Goal: Information Seeking & Learning: Learn about a topic

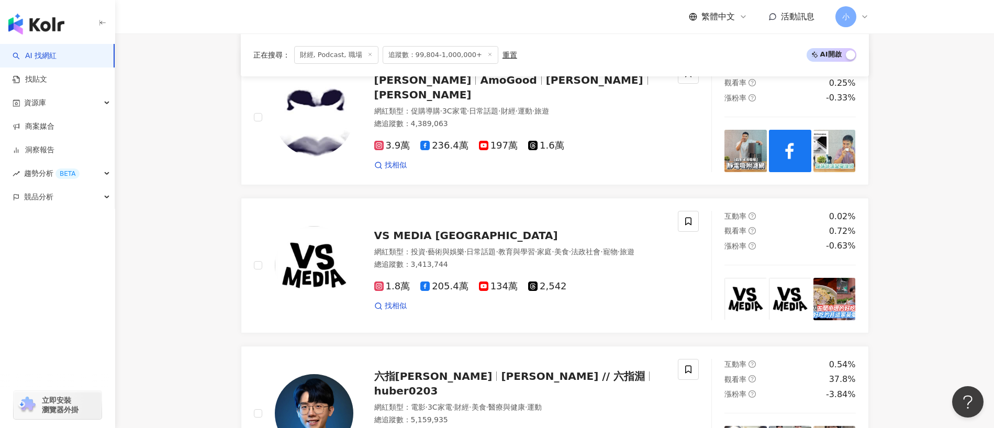
scroll to position [2018, 0]
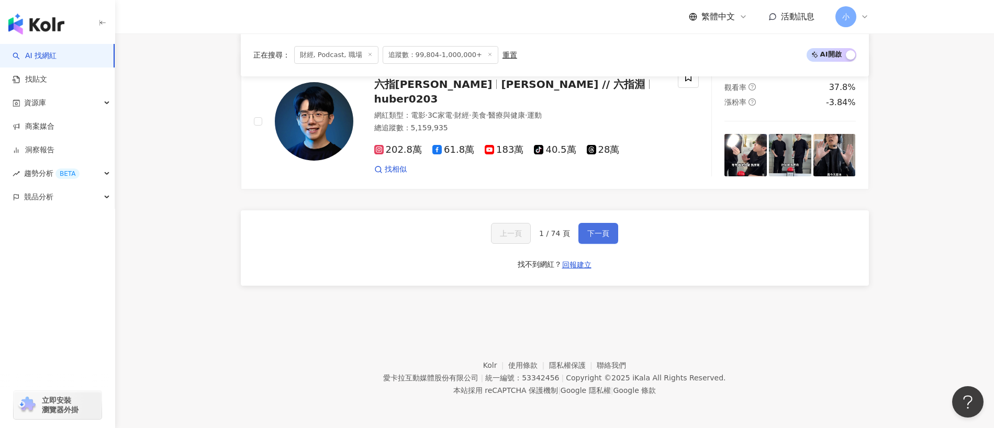
click at [598, 240] on button "下一頁" at bounding box center [598, 233] width 40 height 21
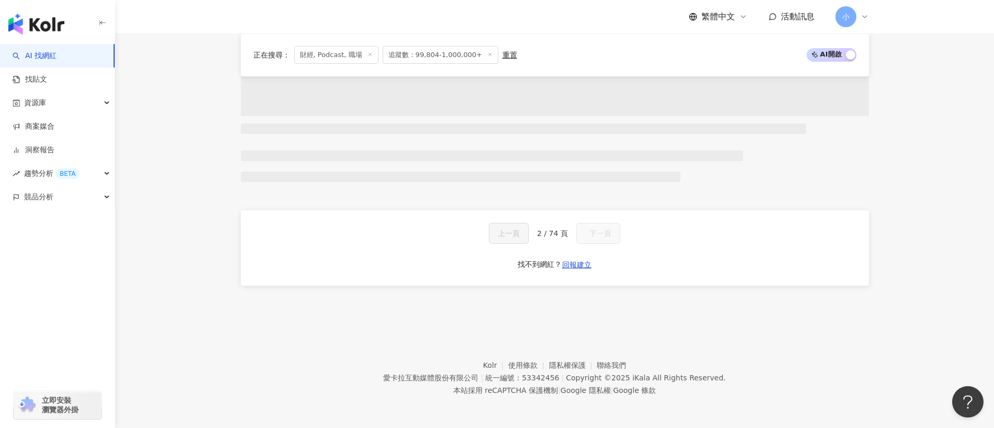
scroll to position [870, 0]
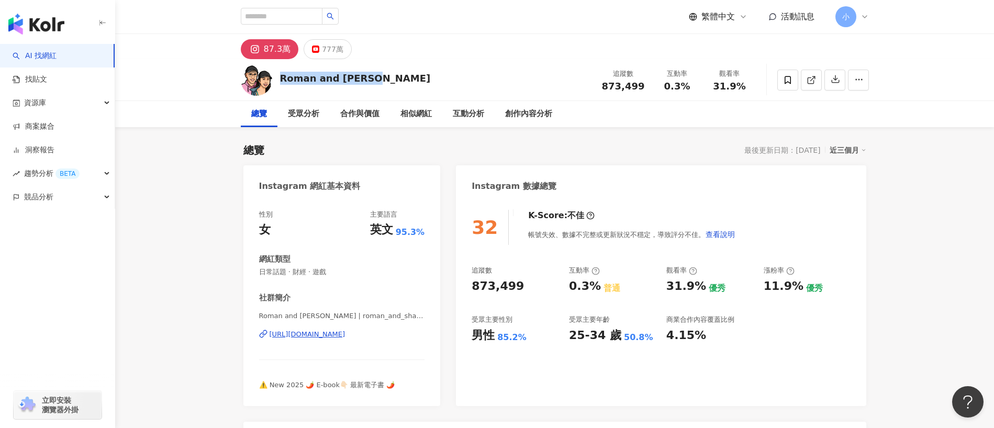
drag, startPoint x: 281, startPoint y: 75, endPoint x: 389, endPoint y: 75, distance: 108.9
click at [389, 75] on div "Roman and [PERSON_NAME] 追蹤數 873,499 互動率 0.3% 觀看率 31.9%" at bounding box center [555, 79] width 670 height 41
click at [320, 59] on div "Roman and [PERSON_NAME] 追蹤數 873,499 互動率 0.3% 觀看率 31.9%" at bounding box center [555, 79] width 670 height 41
click at [322, 48] on div "777萬" at bounding box center [332, 49] width 21 height 15
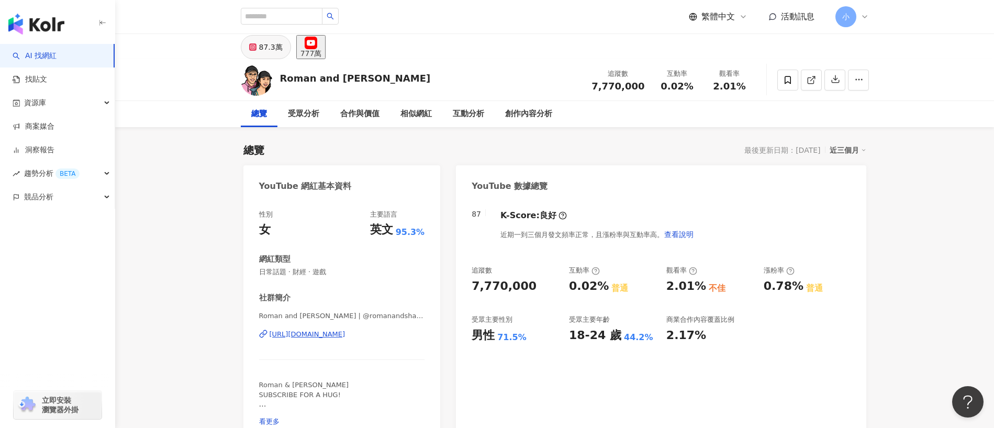
click at [284, 49] on button "87.3萬" at bounding box center [266, 47] width 50 height 24
click at [390, 78] on div "Roman and [PERSON_NAME] 追蹤數 7,770,000 互動率 0.02% 觀看率 2.01%" at bounding box center [555, 79] width 670 height 41
